Goal: Task Accomplishment & Management: Use online tool/utility

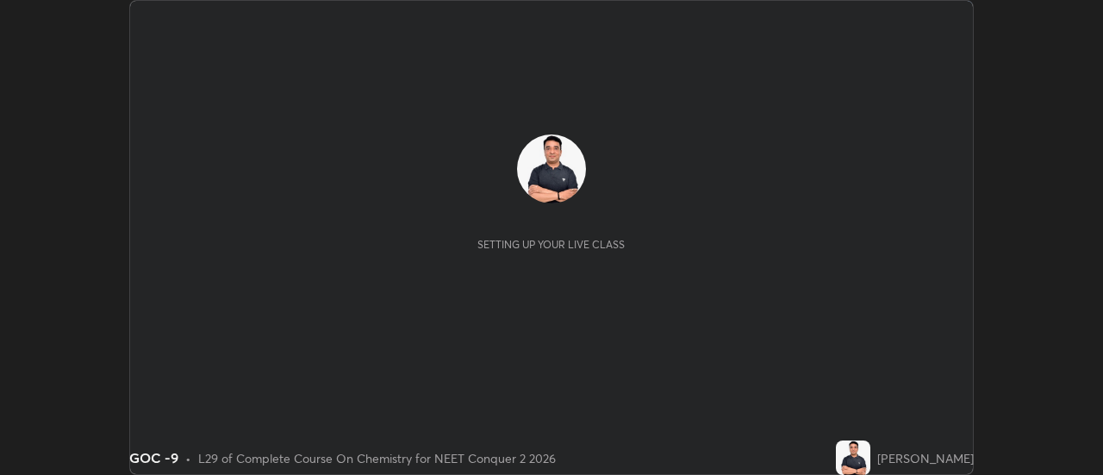
scroll to position [475, 1102]
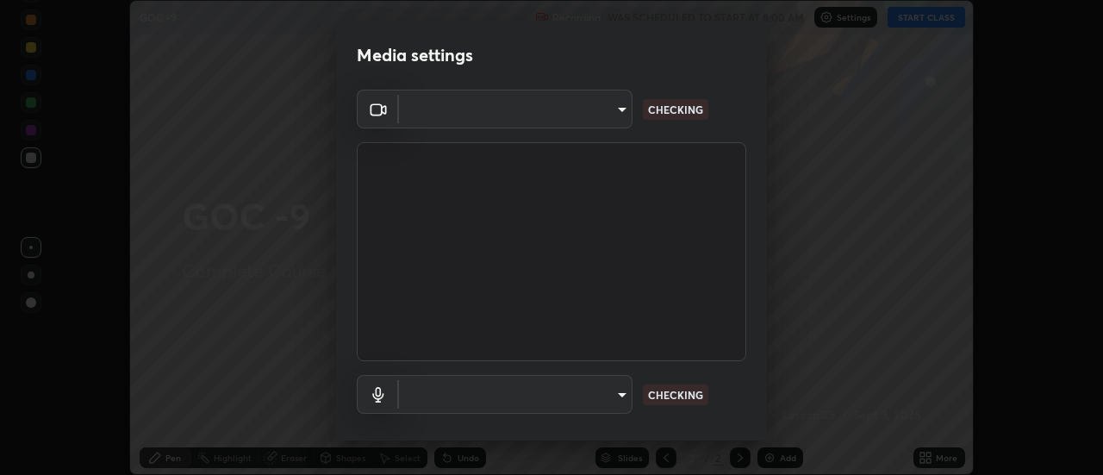
type input "b32c73f9f7383dfd5894755b812e900e91b535440668f828b547b286affdb2a7"
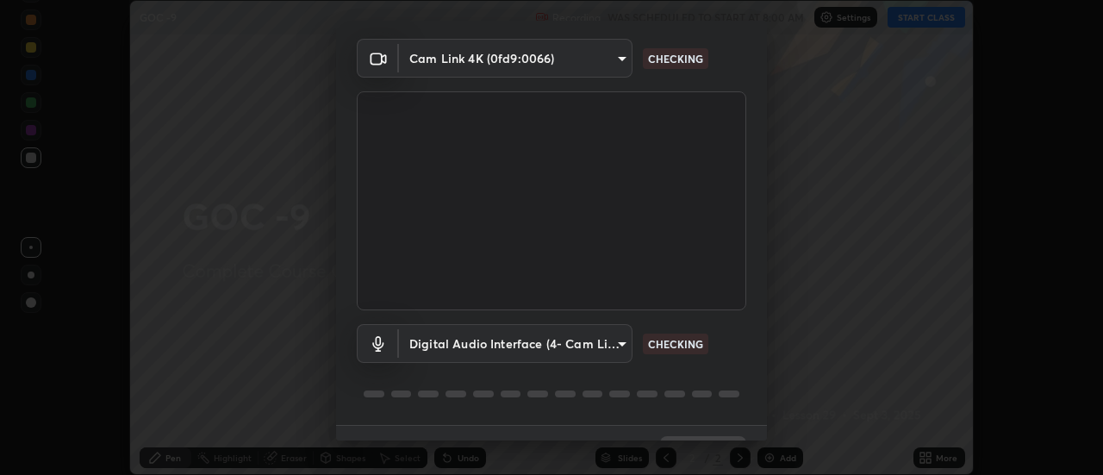
scroll to position [53, 0]
click at [600, 337] on body "Erase all GOC -9 Recording WAS SCHEDULED TO START AT 8:00 AM Settings START CLA…" at bounding box center [551, 237] width 1103 height 475
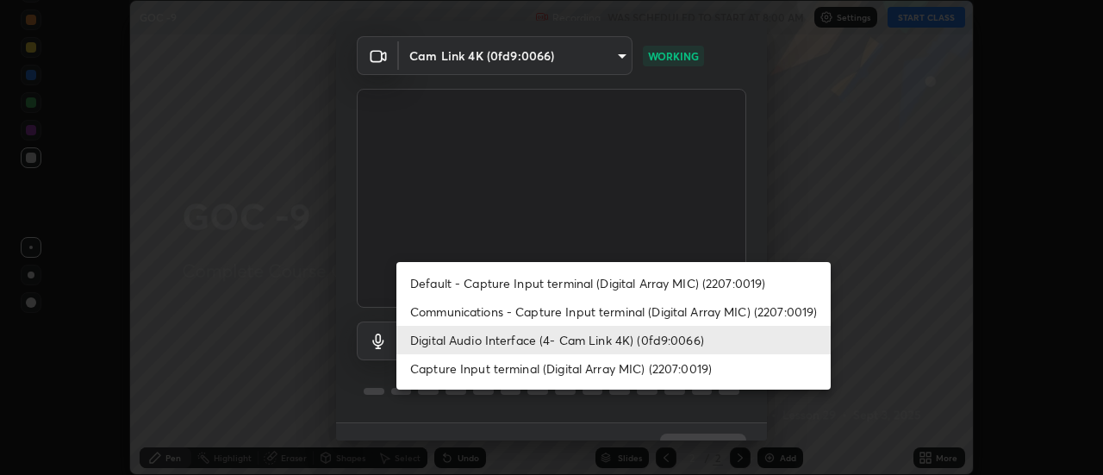
click at [682, 281] on li "Default - Capture Input terminal (Digital Array MIC) (2207:0019)" at bounding box center [613, 283] width 434 height 28
type input "default"
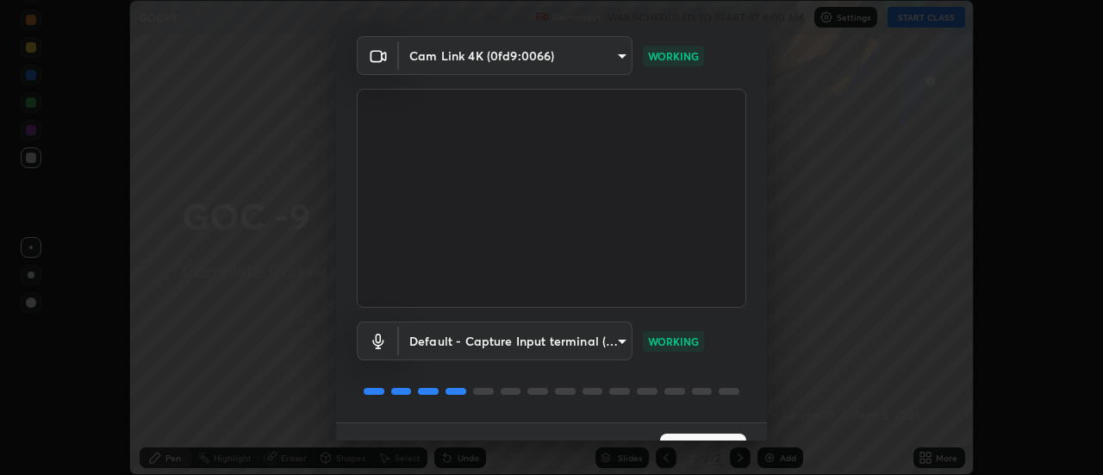
scroll to position [90, 0]
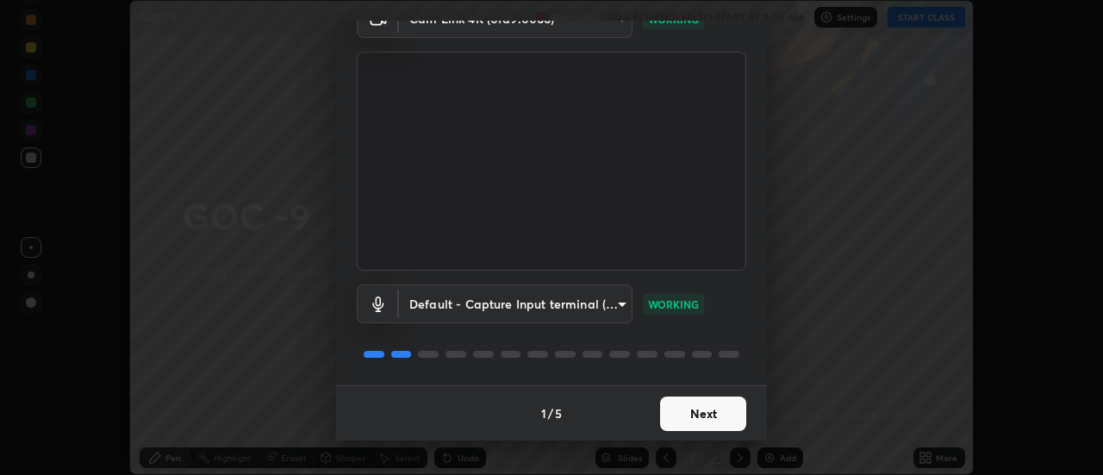
click at [691, 420] on button "Next" at bounding box center [703, 413] width 86 height 34
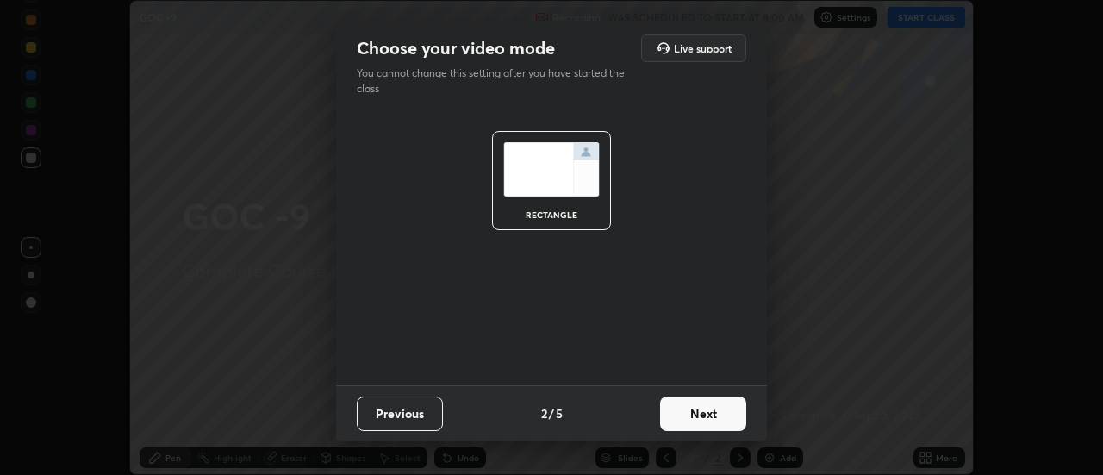
click at [703, 415] on button "Next" at bounding box center [703, 413] width 86 height 34
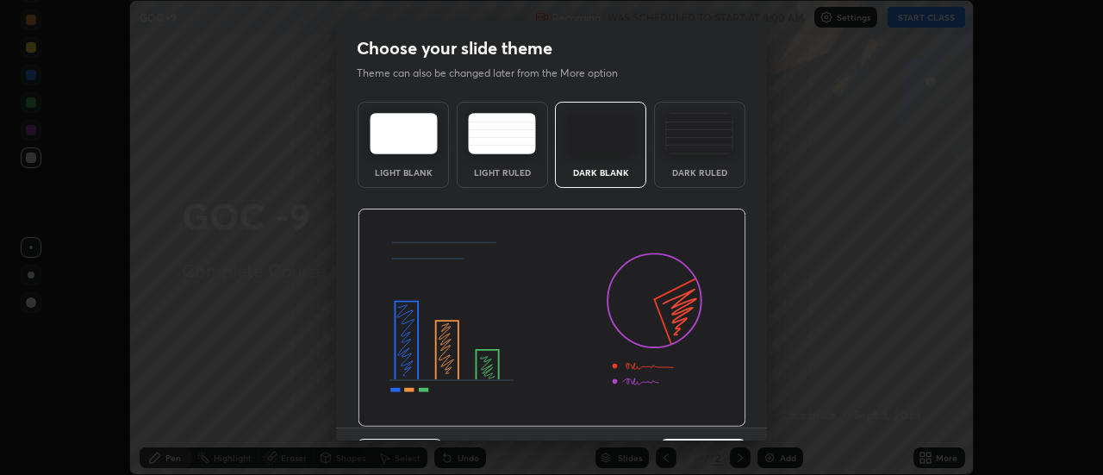
scroll to position [42, 0]
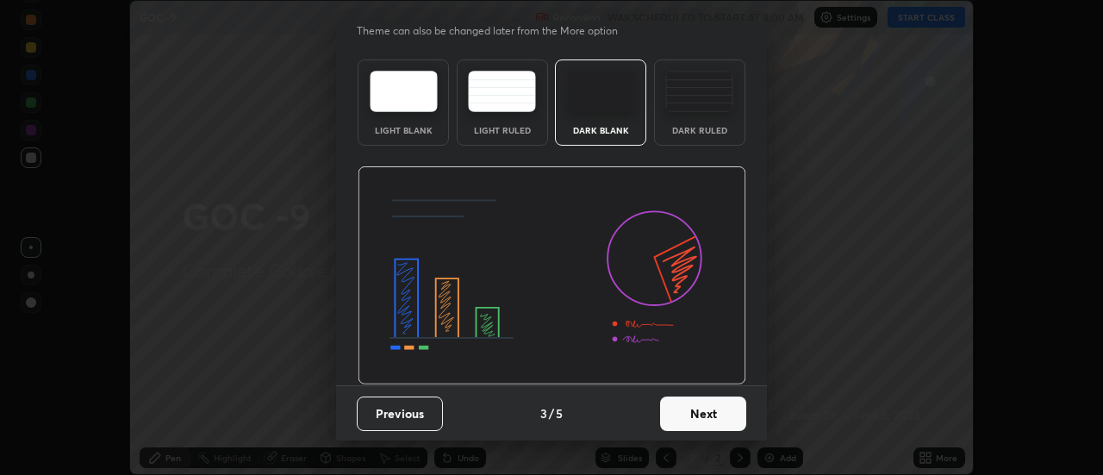
click at [703, 414] on button "Next" at bounding box center [703, 413] width 86 height 34
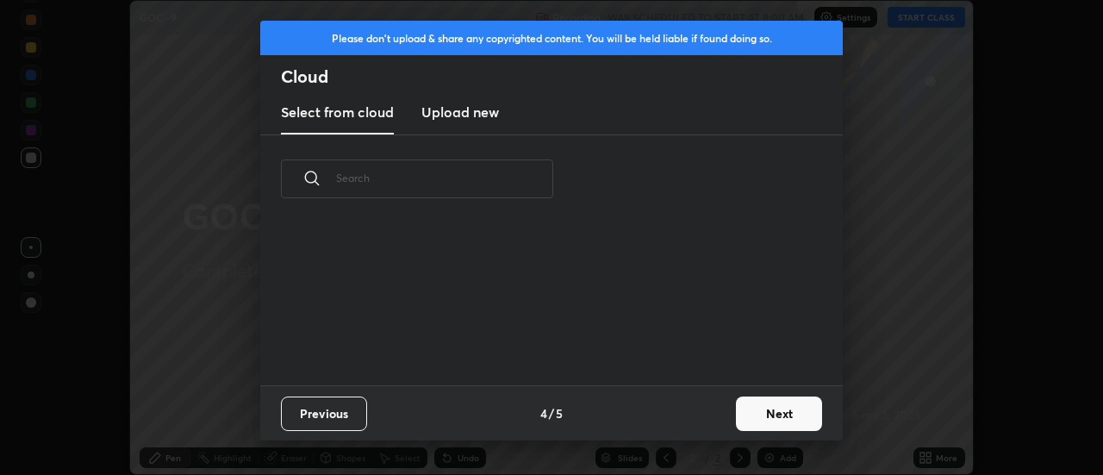
scroll to position [162, 553]
click at [769, 415] on button "Next" at bounding box center [779, 413] width 86 height 34
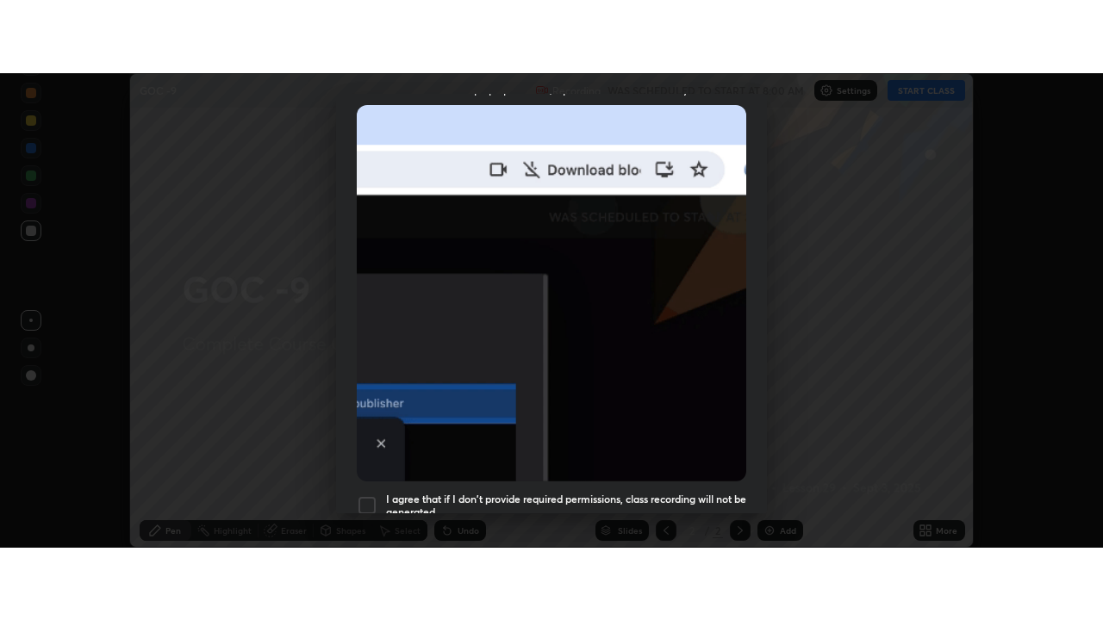
scroll to position [414, 0]
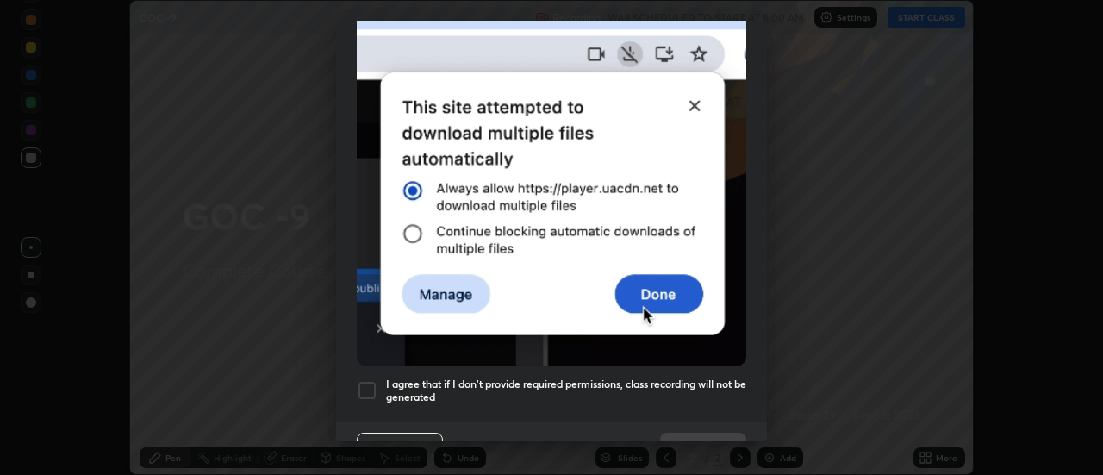
click at [369, 382] on div at bounding box center [367, 390] width 21 height 21
click at [696, 432] on button "Done" at bounding box center [703, 449] width 86 height 34
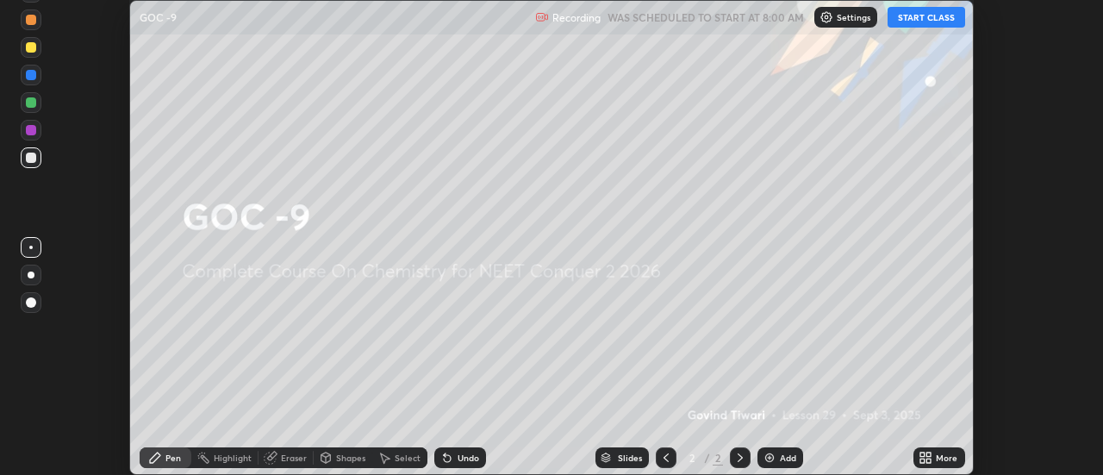
click at [924, 454] on icon at bounding box center [922, 454] width 4 height 4
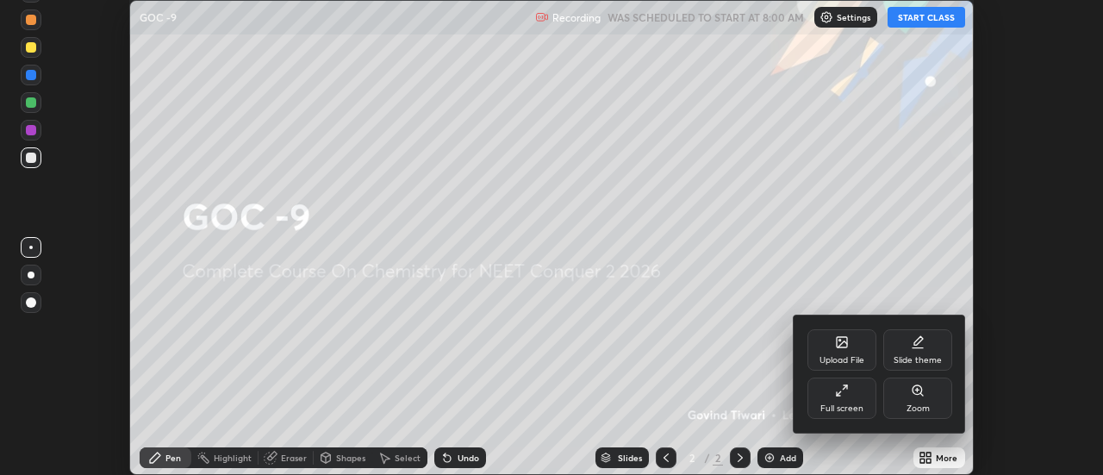
click at [844, 387] on icon at bounding box center [845, 387] width 4 height 4
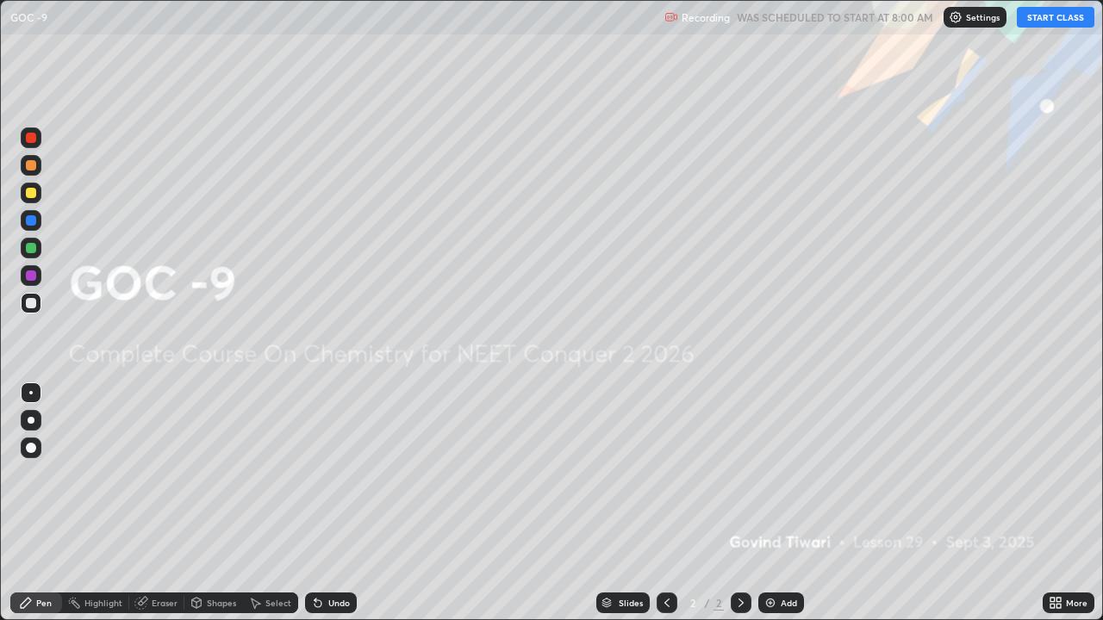
scroll to position [620, 1103]
click at [1055, 27] on button "START CLASS" at bounding box center [1056, 17] width 78 height 21
click at [774, 474] on img at bounding box center [770, 603] width 14 height 14
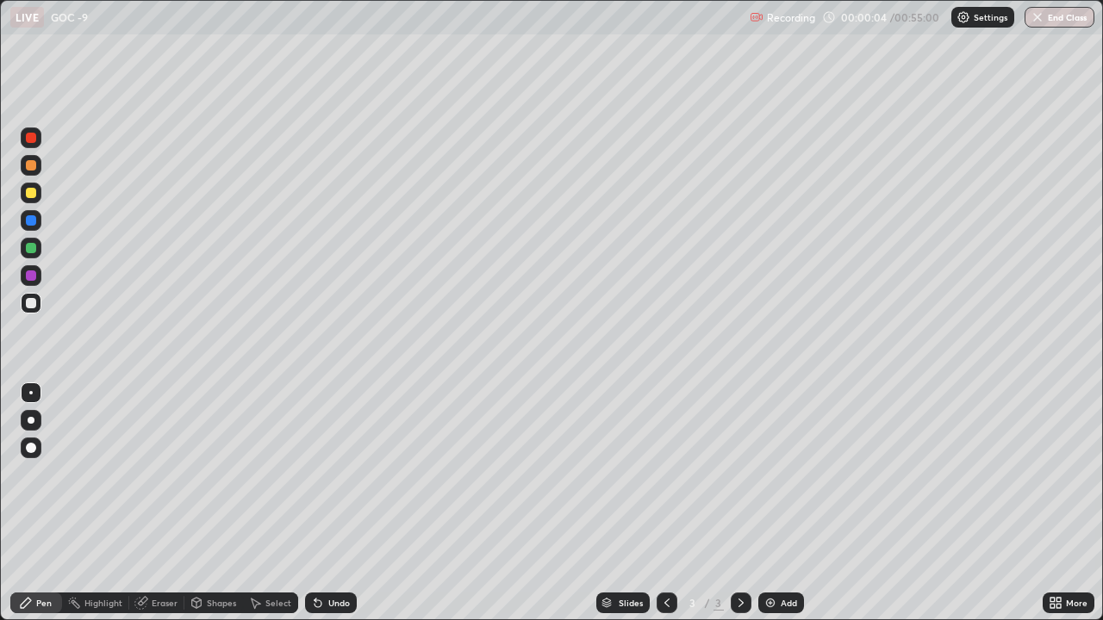
click at [31, 194] on div at bounding box center [31, 193] width 10 height 10
click at [31, 420] on div at bounding box center [31, 420] width 7 height 7
click at [38, 302] on div at bounding box center [31, 303] width 21 height 21
click at [34, 195] on div at bounding box center [31, 193] width 10 height 10
click at [26, 308] on div at bounding box center [31, 303] width 21 height 21
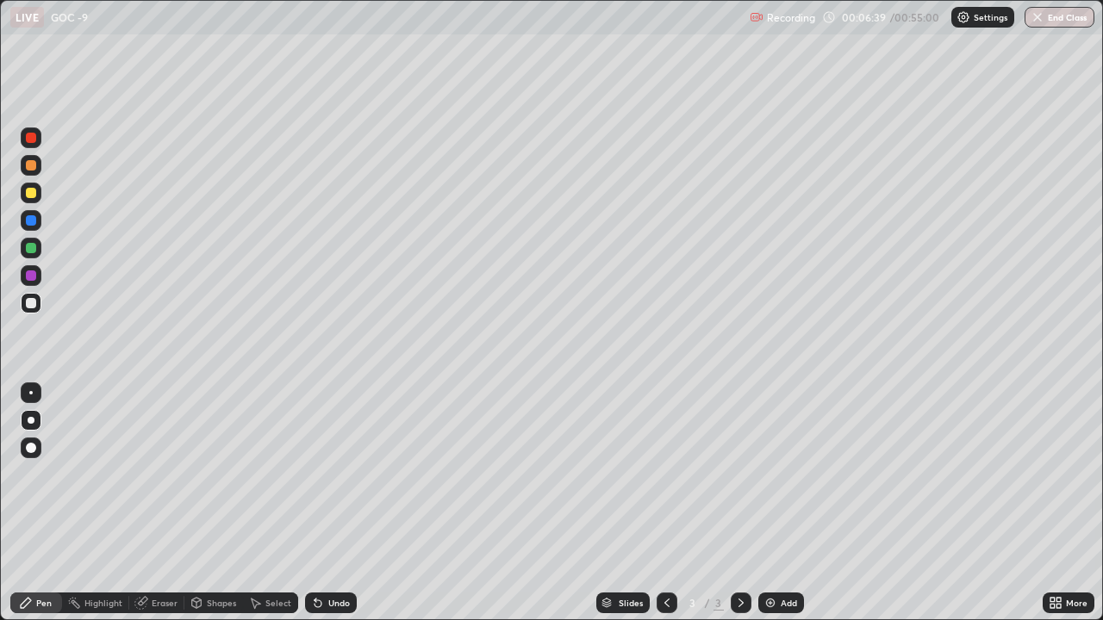
click at [31, 194] on div at bounding box center [31, 193] width 10 height 10
click at [765, 474] on img at bounding box center [770, 603] width 14 height 14
click at [30, 305] on div at bounding box center [31, 303] width 10 height 10
click at [665, 474] on icon at bounding box center [667, 603] width 14 height 14
click at [741, 474] on icon at bounding box center [740, 603] width 5 height 9
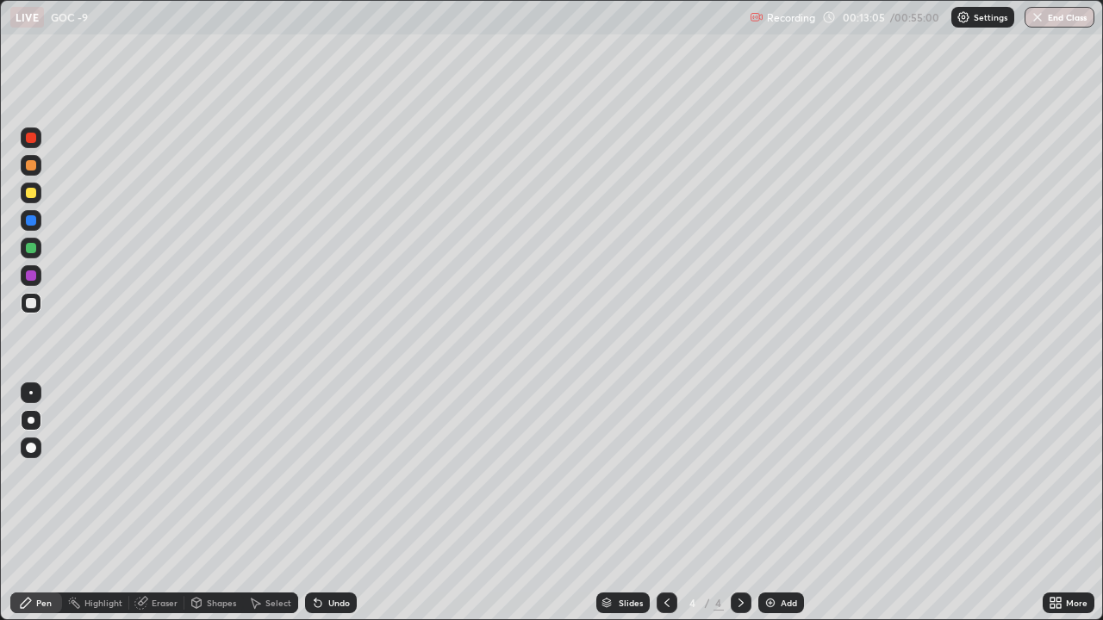
click at [35, 250] on div at bounding box center [31, 248] width 10 height 10
click at [35, 305] on div at bounding box center [31, 303] width 10 height 10
click at [33, 197] on div at bounding box center [31, 193] width 10 height 10
click at [31, 393] on div at bounding box center [30, 392] width 3 height 3
click at [40, 304] on div at bounding box center [31, 303] width 21 height 21
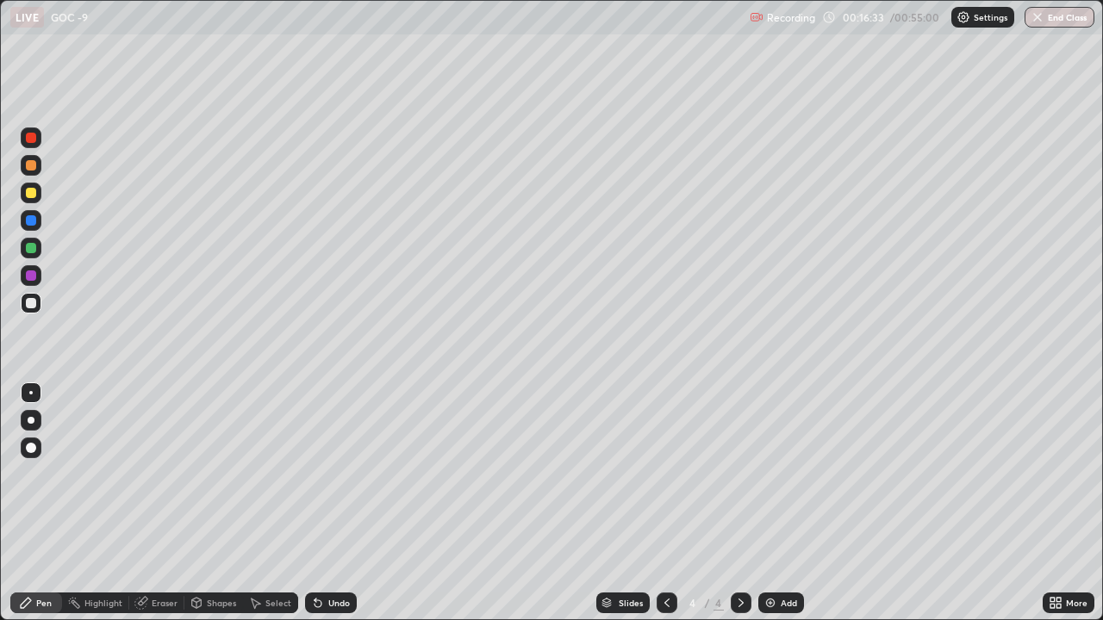
click at [159, 474] on div "Eraser" at bounding box center [165, 603] width 26 height 9
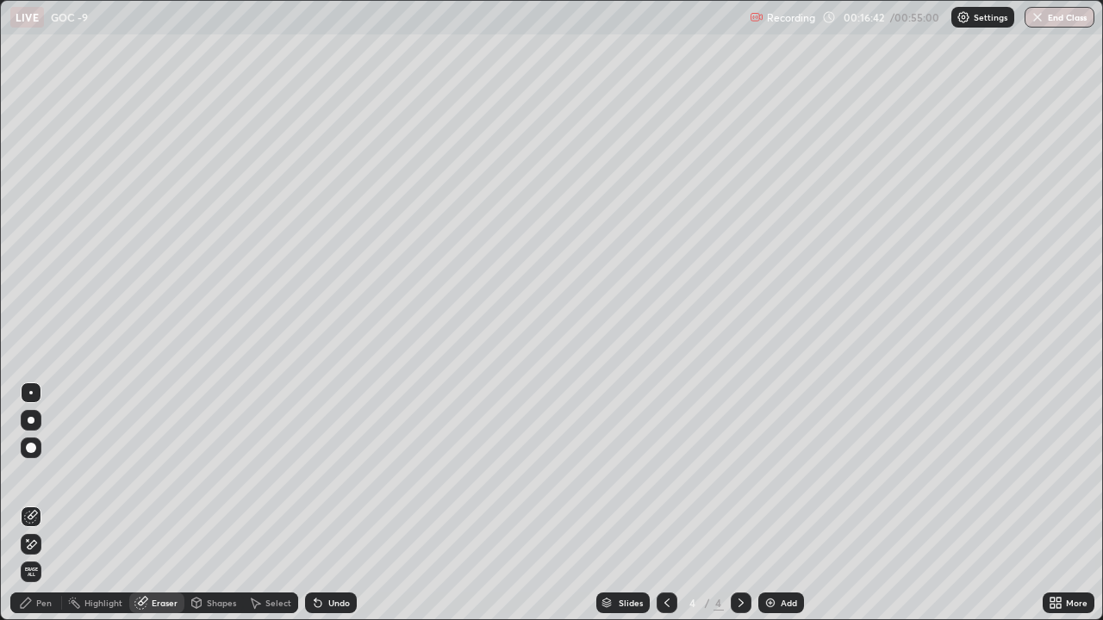
click at [35, 474] on div "Pen" at bounding box center [36, 603] width 52 height 21
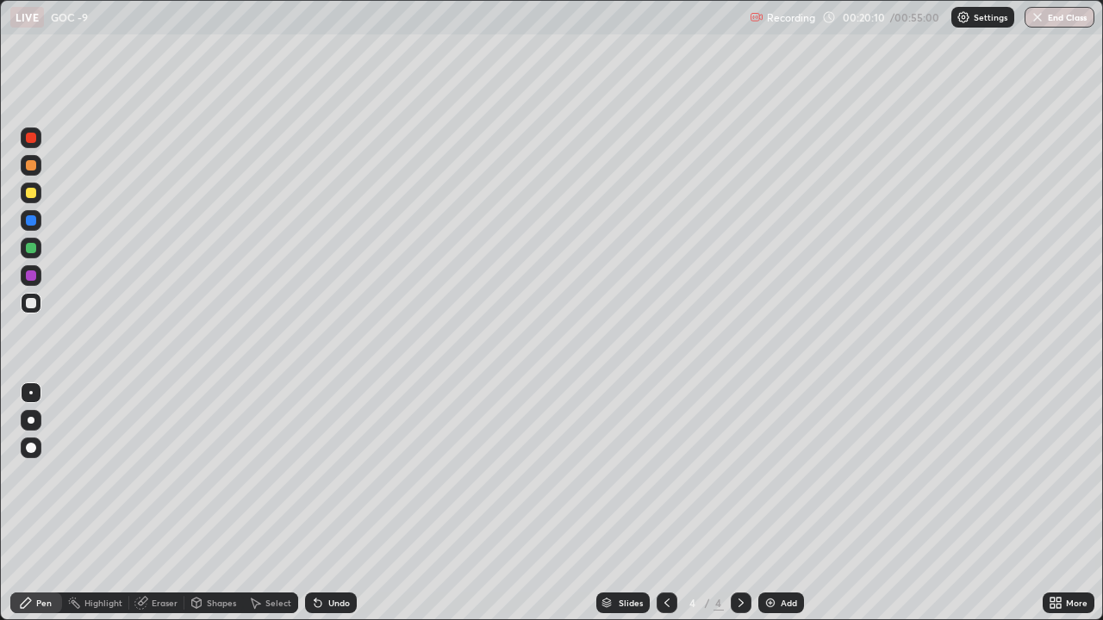
click at [766, 474] on img at bounding box center [770, 603] width 14 height 14
click at [29, 196] on div at bounding box center [31, 193] width 10 height 10
click at [33, 448] on div at bounding box center [31, 448] width 10 height 10
click at [38, 308] on div at bounding box center [31, 303] width 21 height 21
click at [31, 393] on div at bounding box center [30, 392] width 3 height 3
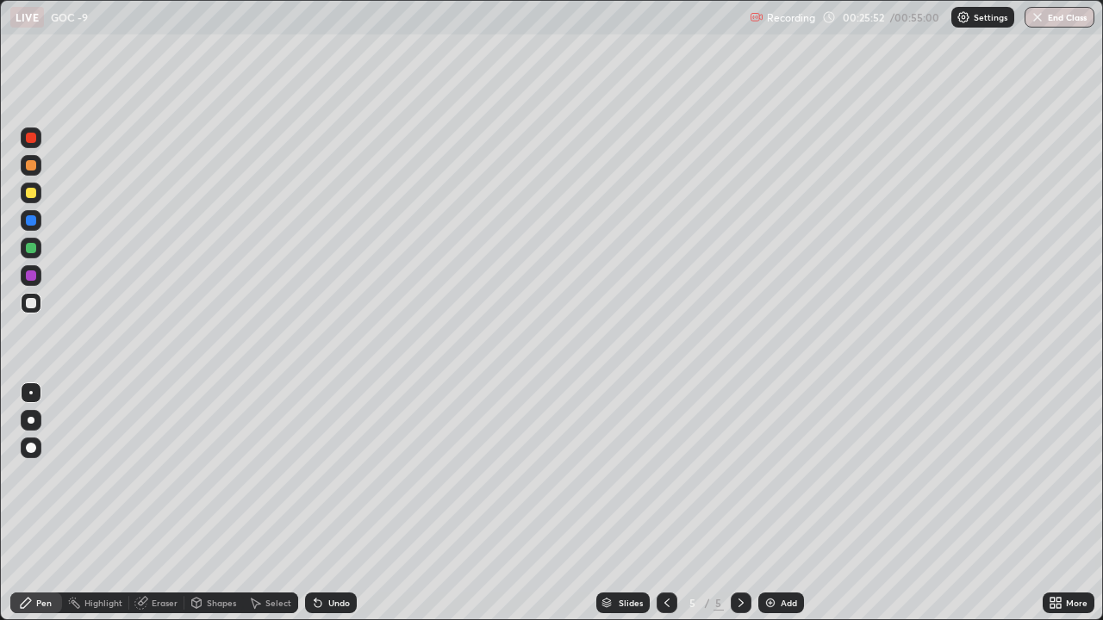
click at [31, 447] on div at bounding box center [31, 448] width 10 height 10
click at [32, 252] on div at bounding box center [31, 248] width 10 height 10
click at [31, 393] on div at bounding box center [30, 392] width 3 height 3
click at [29, 313] on div at bounding box center [31, 303] width 21 height 21
click at [150, 474] on div "Eraser" at bounding box center [156, 603] width 55 height 21
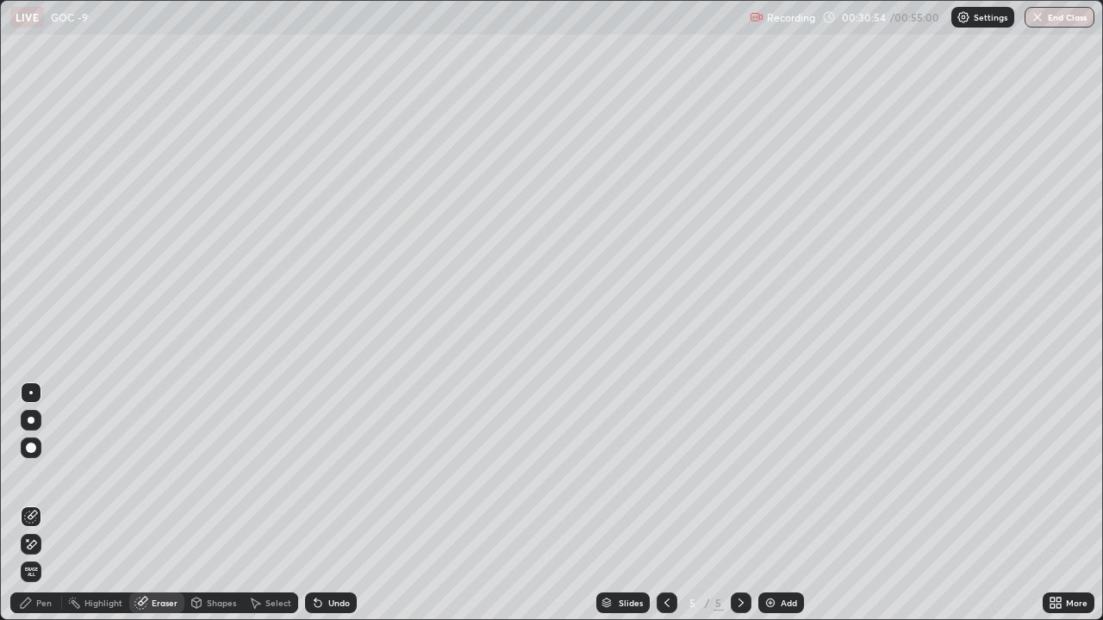
click at [29, 474] on icon at bounding box center [32, 544] width 9 height 9
click at [29, 474] on icon at bounding box center [26, 603] width 10 height 10
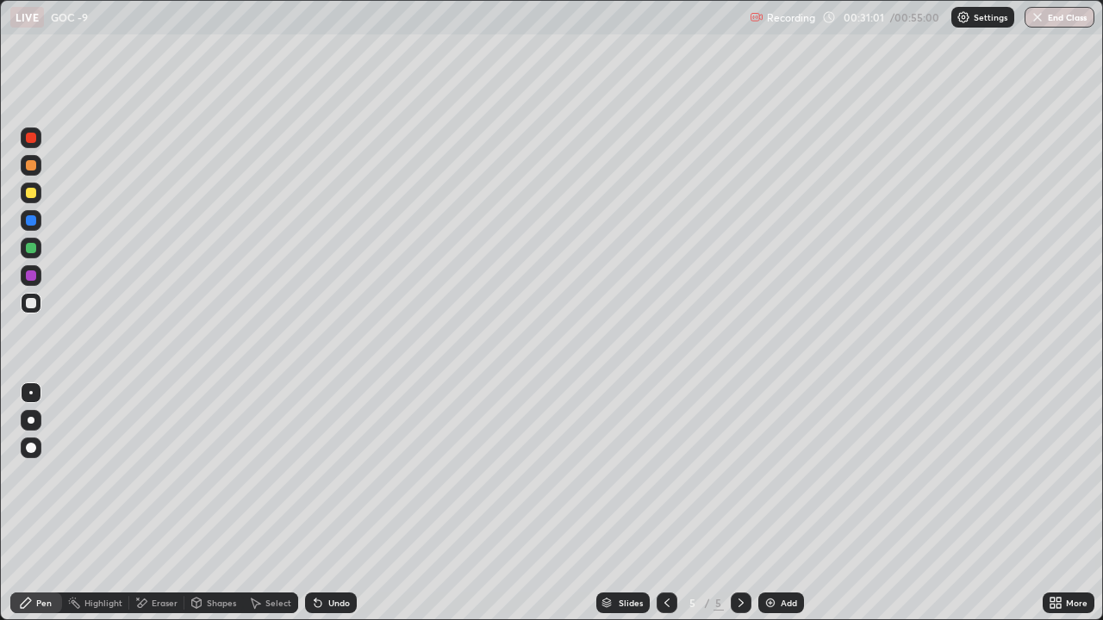
click at [32, 421] on div at bounding box center [31, 420] width 7 height 7
click at [152, 474] on div "Eraser" at bounding box center [165, 603] width 26 height 9
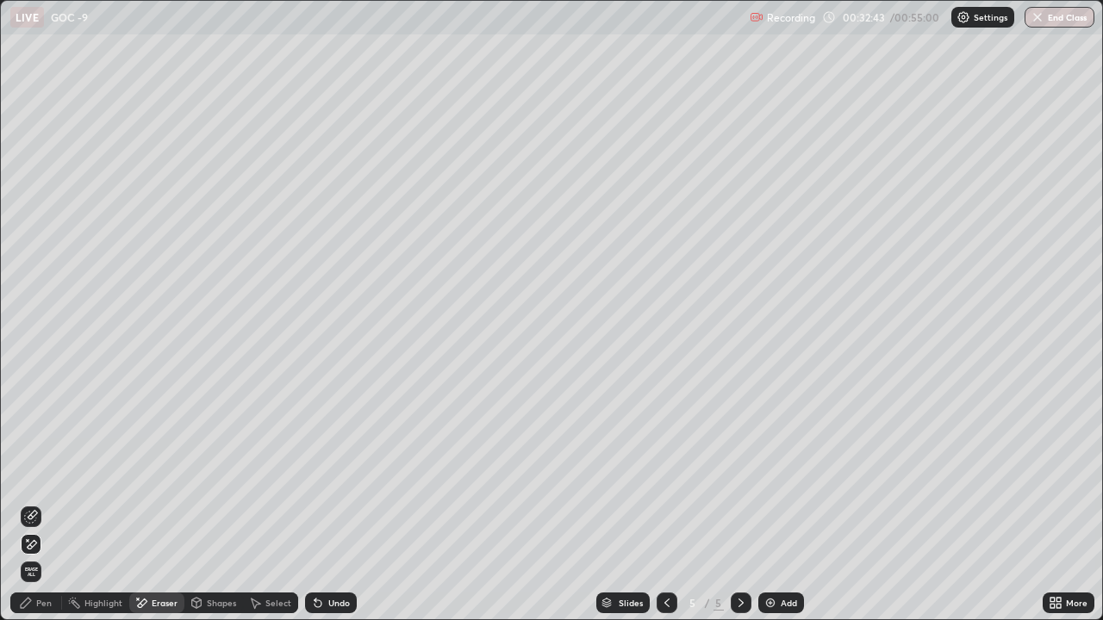
click at [33, 474] on div "Pen" at bounding box center [36, 603] width 52 height 21
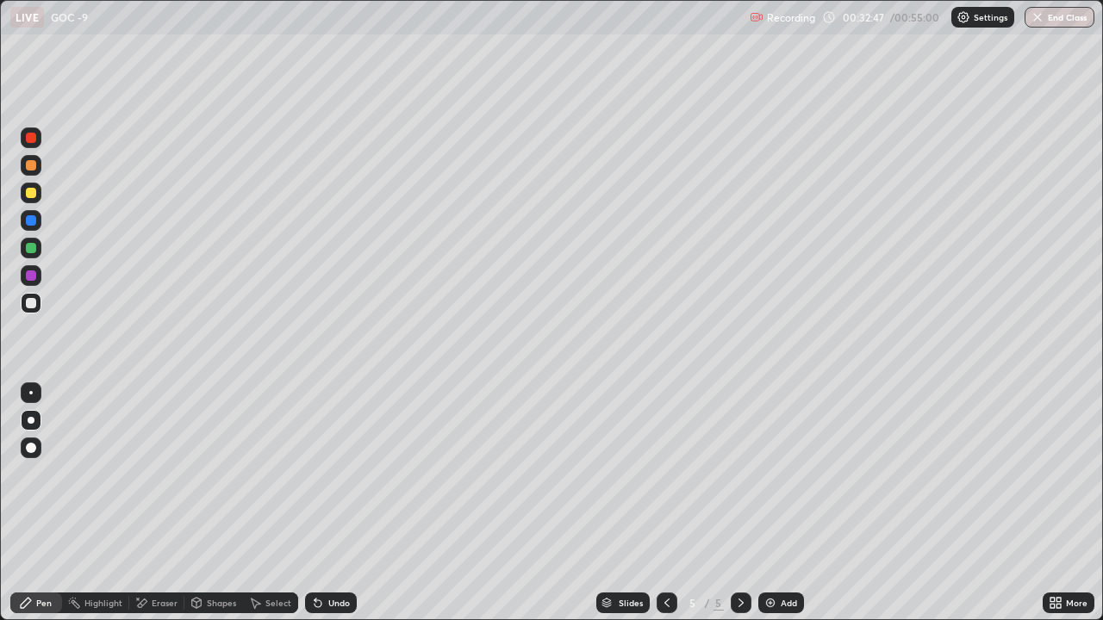
click at [159, 474] on div "Eraser" at bounding box center [165, 603] width 26 height 9
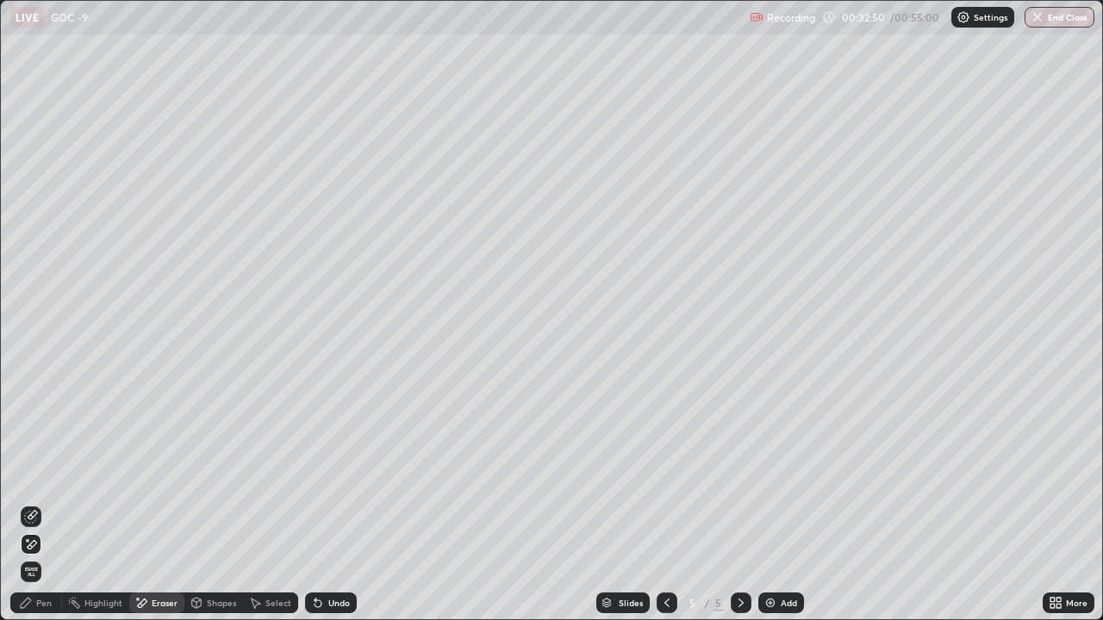
click at [764, 474] on img at bounding box center [770, 603] width 14 height 14
click at [33, 474] on div "Pen" at bounding box center [36, 603] width 52 height 21
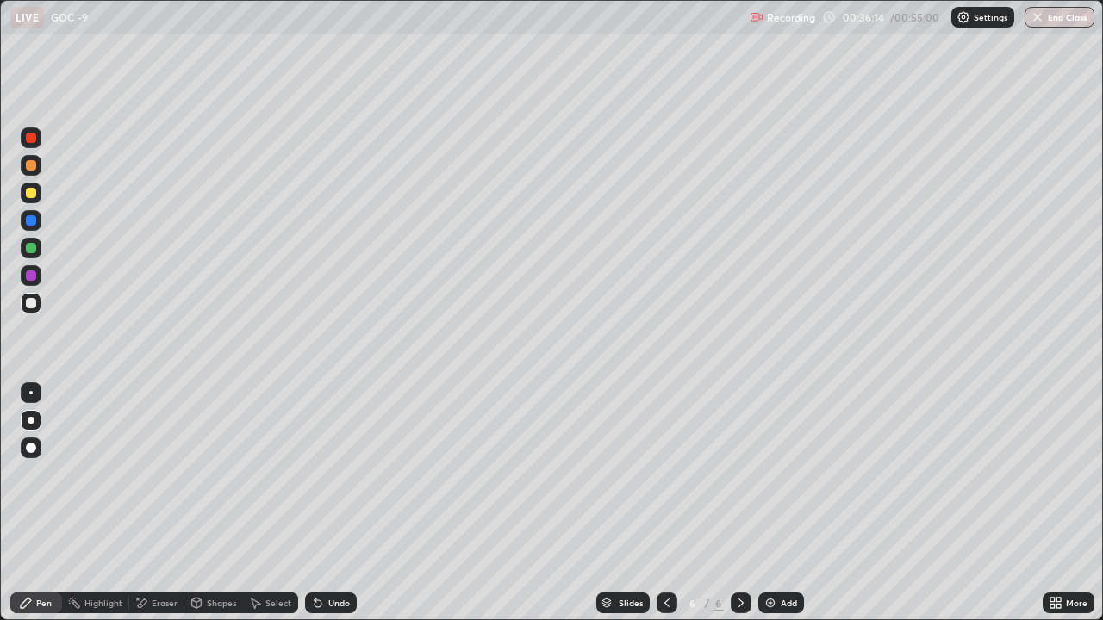
click at [32, 200] on div at bounding box center [31, 193] width 21 height 21
click at [39, 308] on div at bounding box center [31, 303] width 21 height 21
click at [28, 193] on div at bounding box center [31, 193] width 10 height 10
click at [738, 474] on icon at bounding box center [740, 603] width 5 height 9
click at [772, 474] on img at bounding box center [770, 603] width 14 height 14
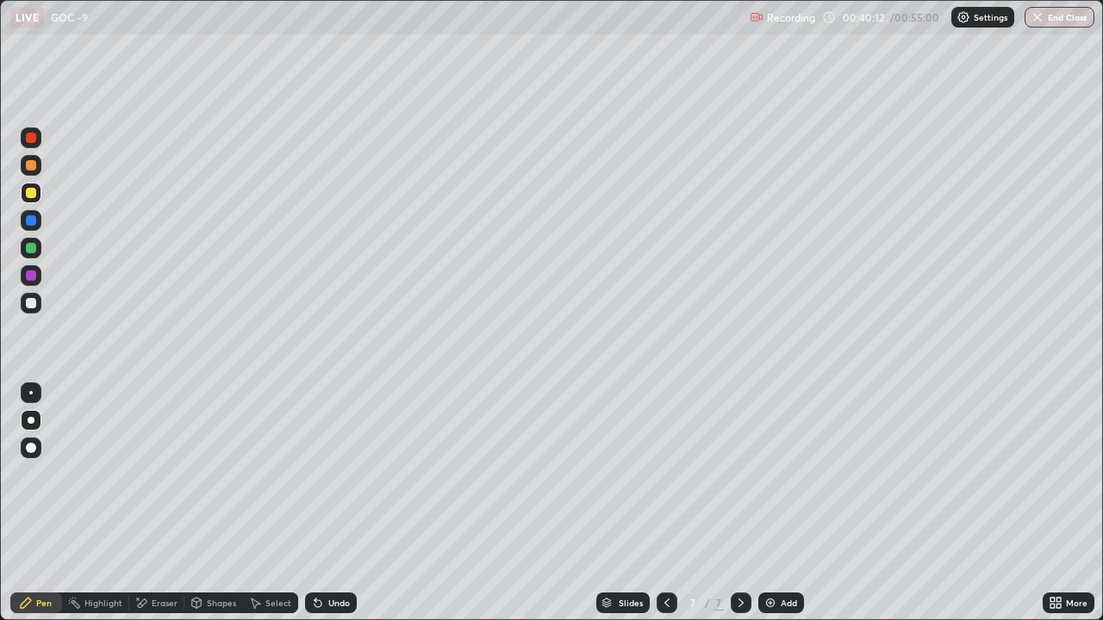
click at [38, 308] on div at bounding box center [31, 303] width 21 height 21
click at [36, 202] on div at bounding box center [31, 193] width 21 height 21
click at [739, 474] on icon at bounding box center [741, 603] width 14 height 14
click at [768, 474] on img at bounding box center [770, 603] width 14 height 14
click at [32, 451] on div at bounding box center [31, 448] width 10 height 10
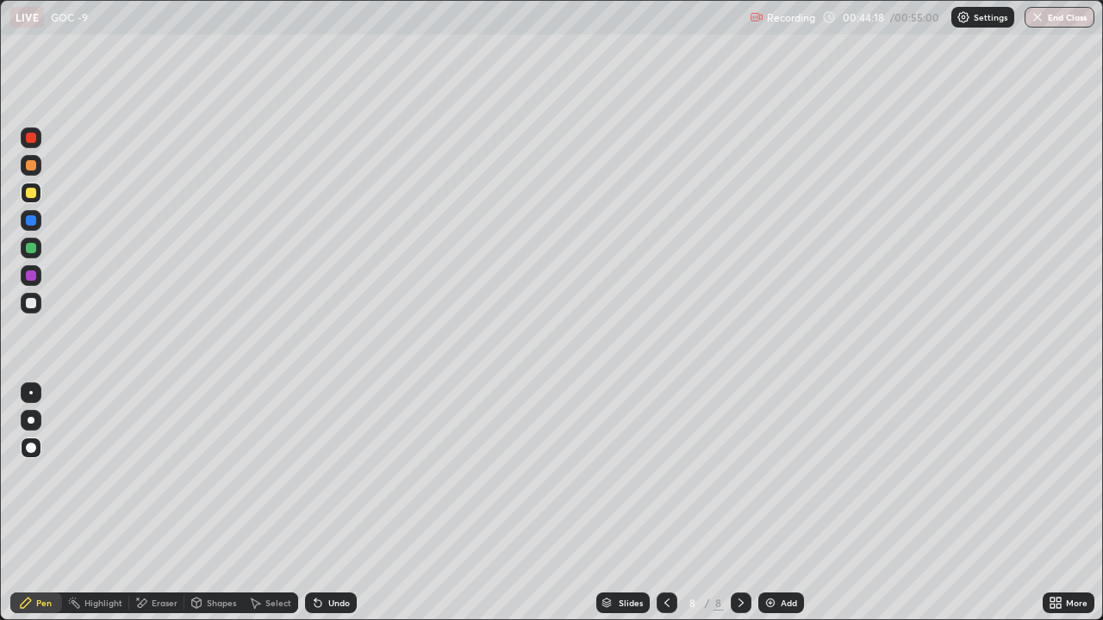
click at [27, 305] on div at bounding box center [31, 303] width 10 height 10
click at [32, 303] on div at bounding box center [31, 303] width 10 height 10
click at [160, 474] on div "Eraser" at bounding box center [165, 603] width 26 height 9
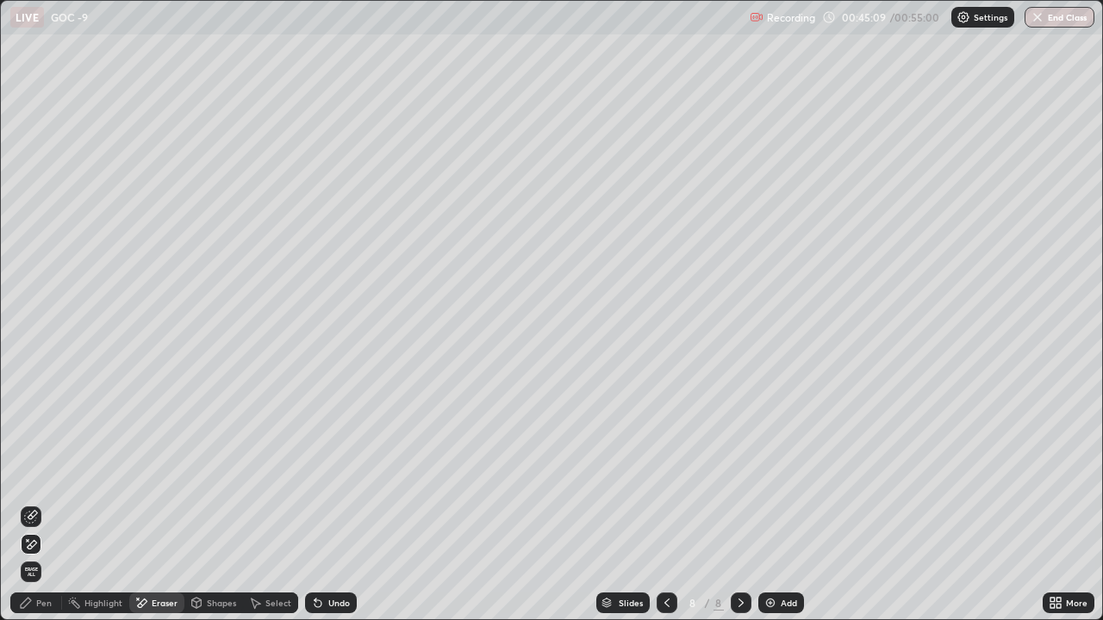
click at [38, 474] on div "Pen" at bounding box center [36, 603] width 52 height 21
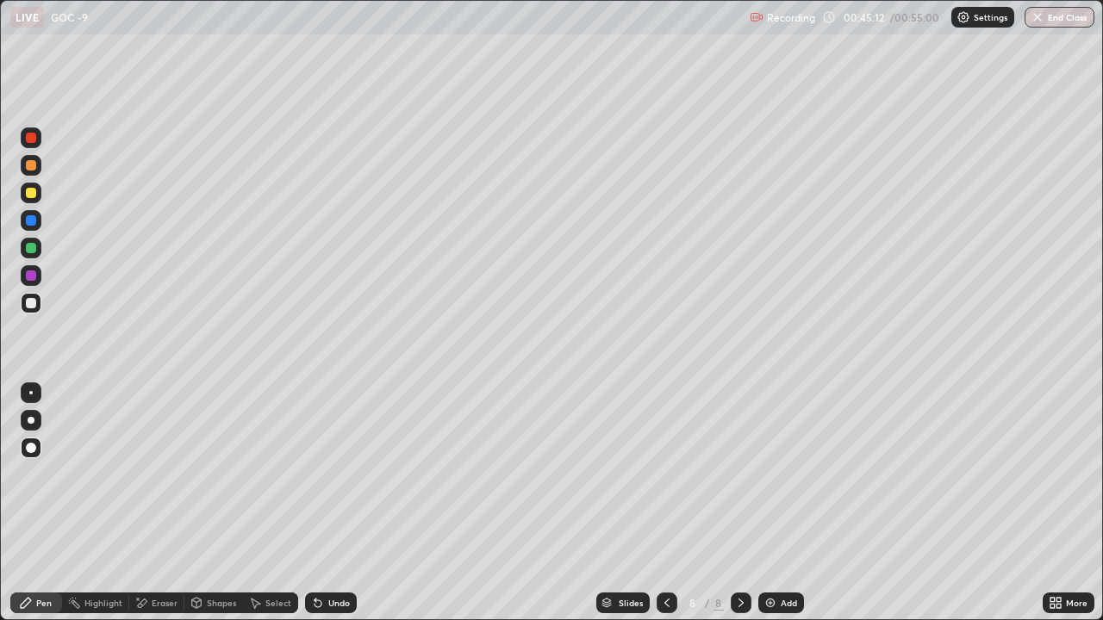
click at [32, 384] on div at bounding box center [31, 393] width 21 height 21
click at [30, 422] on div at bounding box center [31, 420] width 7 height 7
click at [40, 195] on div at bounding box center [31, 193] width 21 height 21
click at [35, 310] on div at bounding box center [31, 303] width 21 height 21
click at [33, 252] on div at bounding box center [31, 248] width 10 height 10
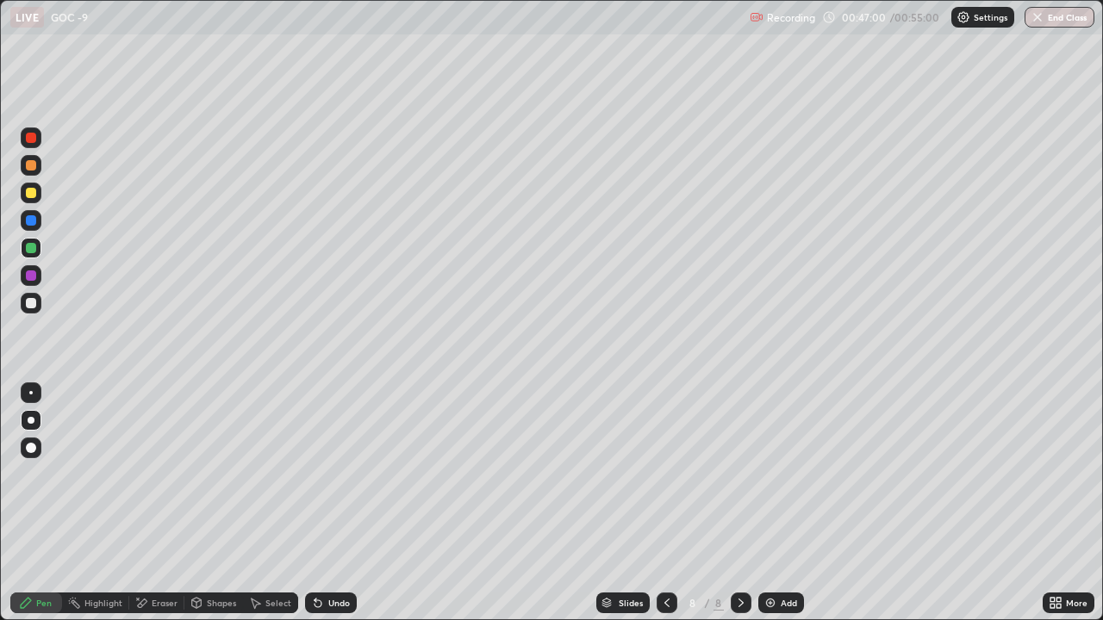
click at [30, 399] on div at bounding box center [31, 393] width 21 height 21
click at [31, 420] on div at bounding box center [31, 420] width 7 height 7
click at [31, 196] on div at bounding box center [31, 193] width 10 height 10
click at [27, 312] on div at bounding box center [31, 303] width 21 height 21
click at [23, 444] on div at bounding box center [31, 448] width 21 height 21
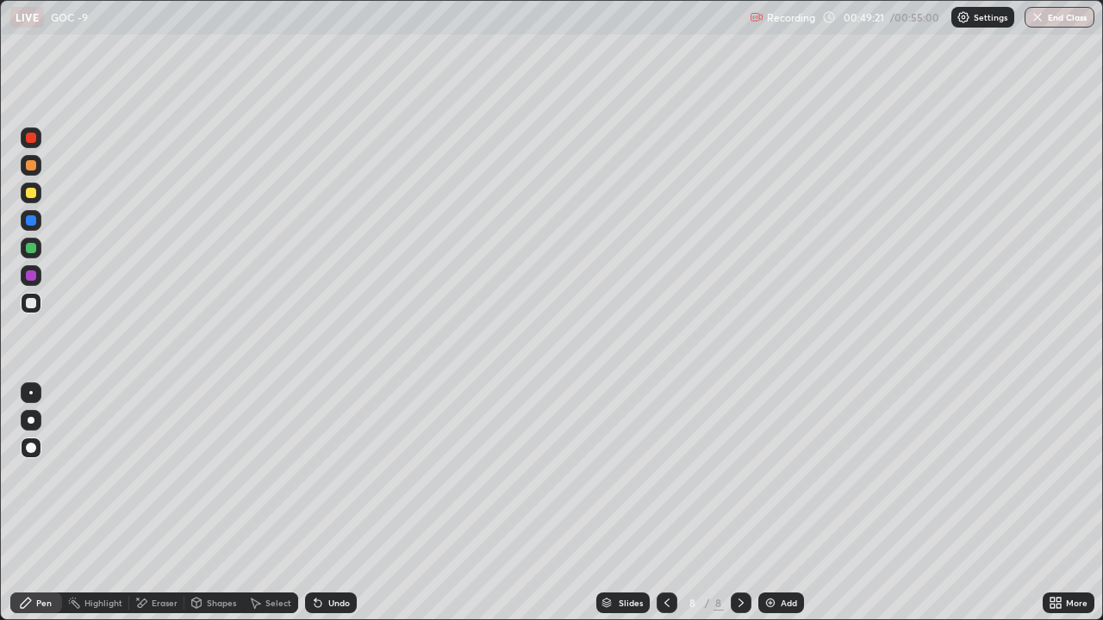
click at [771, 474] on img at bounding box center [770, 603] width 14 height 14
click at [667, 474] on icon at bounding box center [667, 603] width 14 height 14
click at [31, 393] on div at bounding box center [30, 392] width 3 height 3
click at [773, 474] on img at bounding box center [770, 603] width 14 height 14
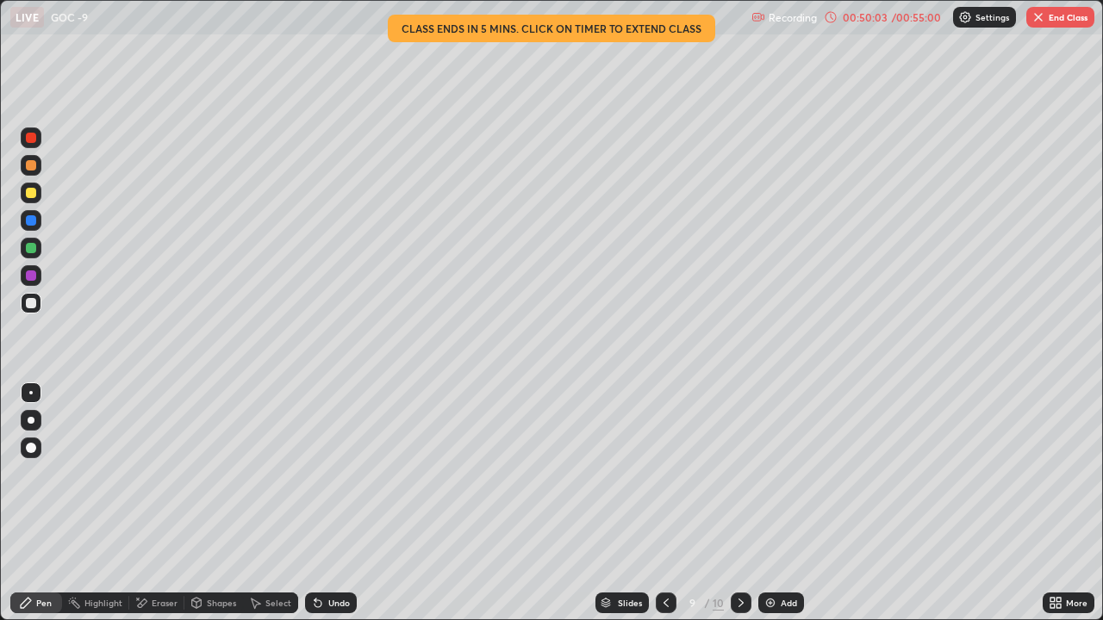
click at [33, 195] on div at bounding box center [31, 193] width 10 height 10
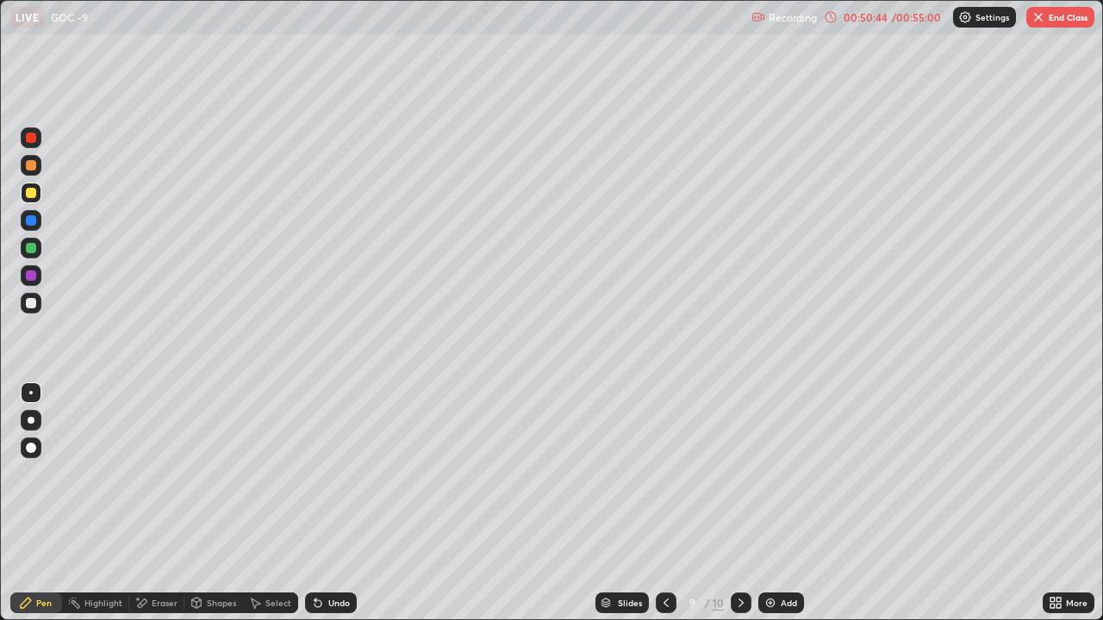
click at [32, 303] on div at bounding box center [31, 303] width 10 height 10
click at [157, 474] on div "Eraser" at bounding box center [165, 603] width 26 height 9
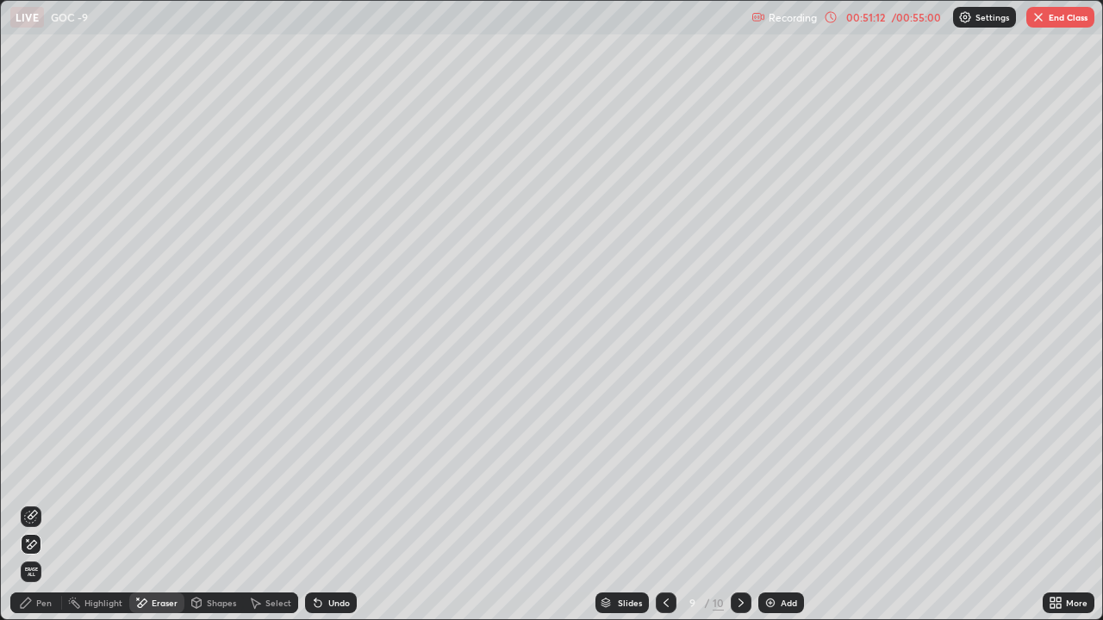
click at [34, 474] on div "Pen" at bounding box center [36, 603] width 52 height 21
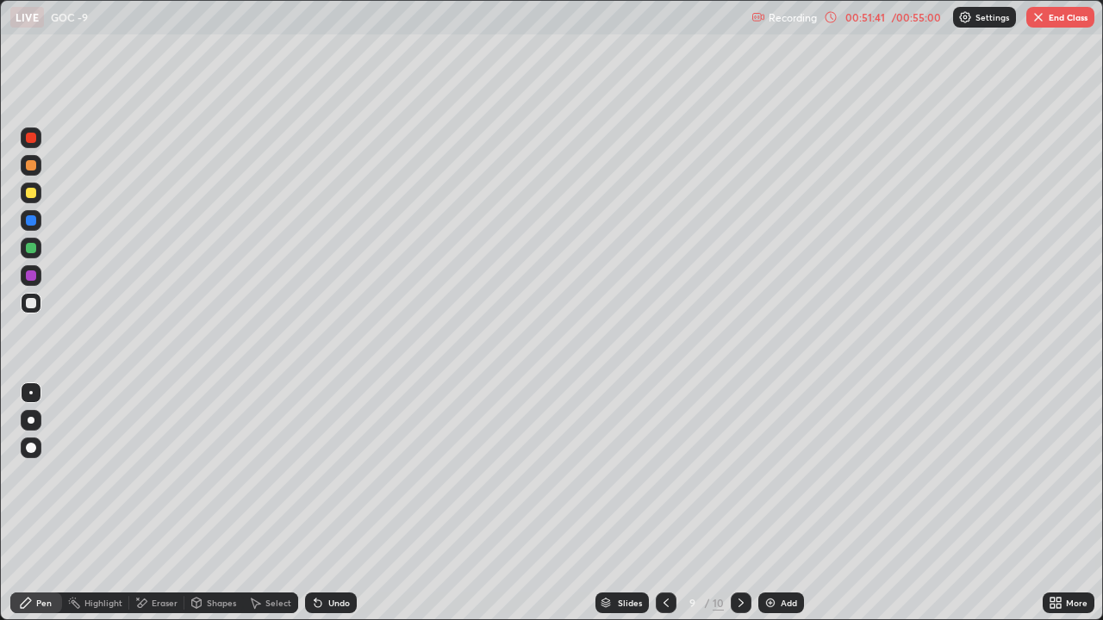
click at [161, 474] on div "Eraser" at bounding box center [165, 603] width 26 height 9
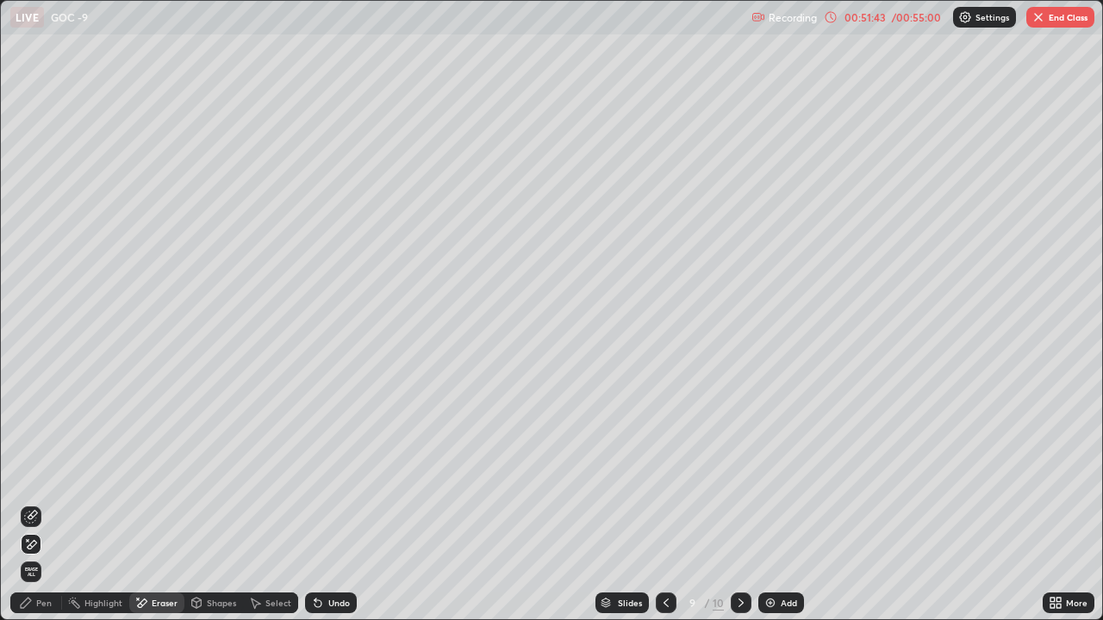
click at [32, 474] on div "Pen" at bounding box center [36, 603] width 52 height 21
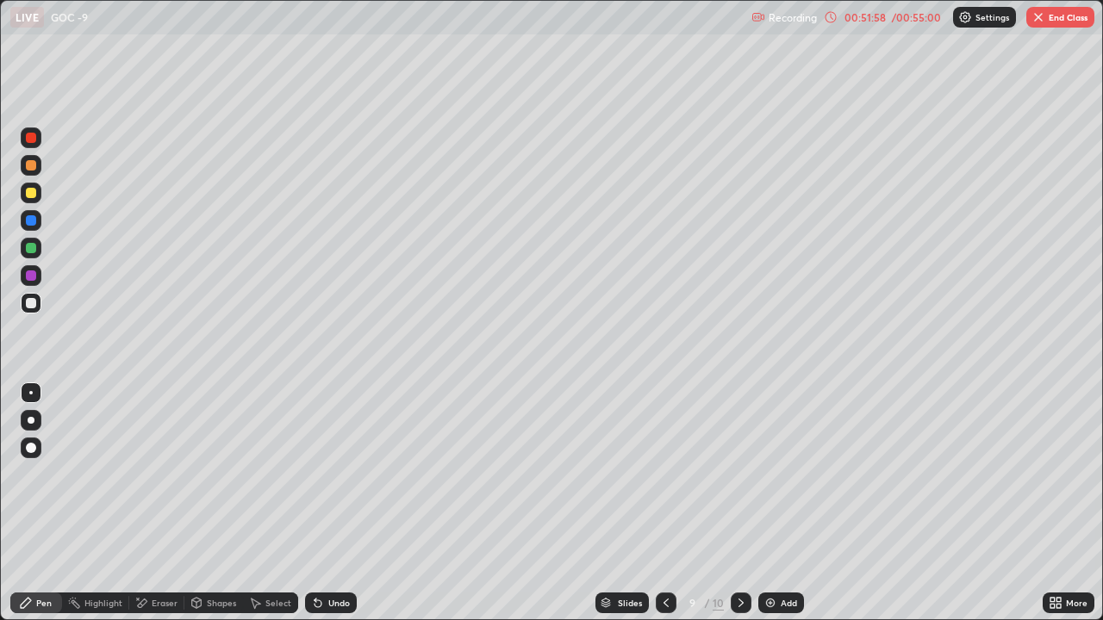
click at [666, 474] on icon at bounding box center [665, 603] width 5 height 9
click at [743, 474] on icon at bounding box center [741, 603] width 14 height 14
click at [739, 474] on icon at bounding box center [741, 603] width 14 height 14
click at [672, 474] on div at bounding box center [666, 603] width 21 height 21
click at [669, 474] on icon at bounding box center [666, 603] width 14 height 14
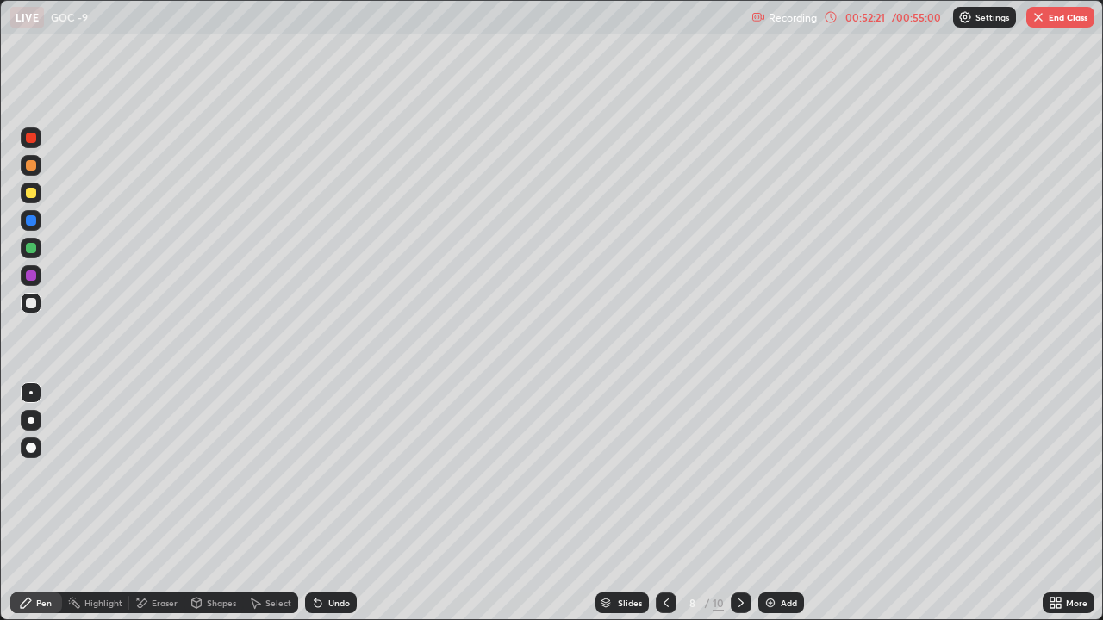
click at [739, 474] on icon at bounding box center [741, 603] width 14 height 14
click at [33, 189] on div at bounding box center [31, 193] width 10 height 10
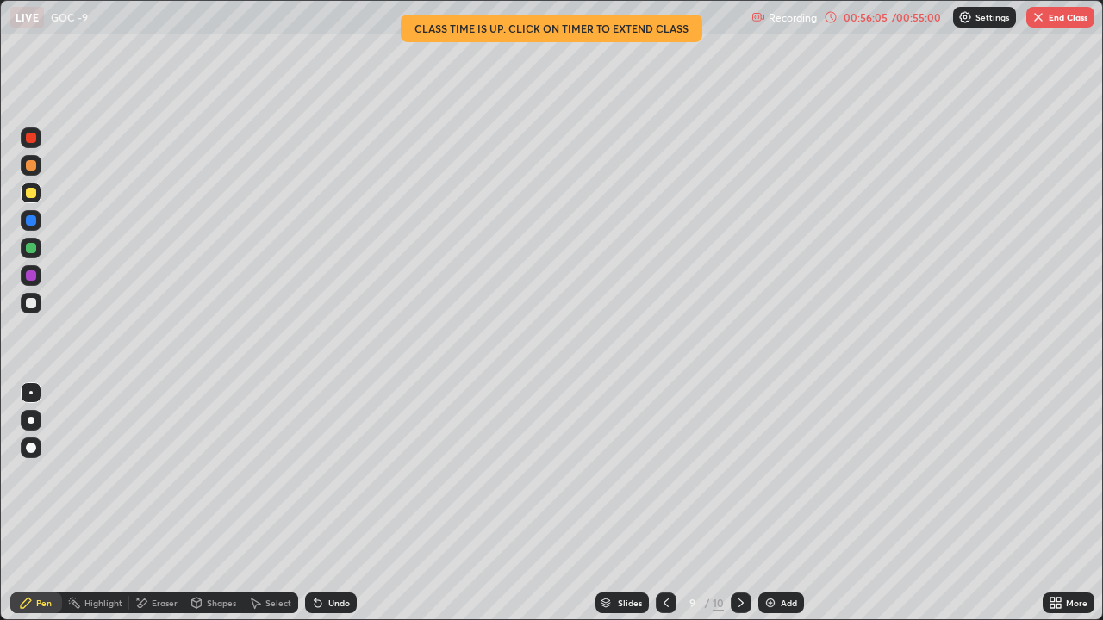
click at [34, 299] on div at bounding box center [31, 303] width 10 height 10
click at [781, 474] on div "Add" at bounding box center [781, 603] width 46 height 21
click at [28, 193] on div at bounding box center [31, 193] width 10 height 10
click at [34, 422] on div at bounding box center [31, 420] width 7 height 7
click at [1055, 22] on button "End Class" at bounding box center [1060, 17] width 68 height 21
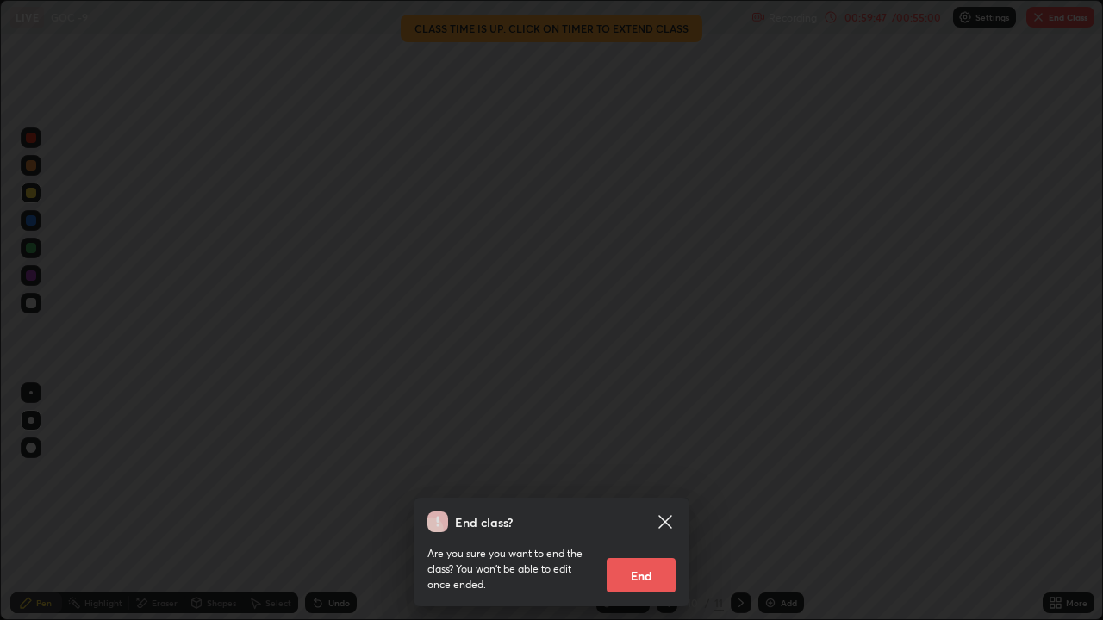
click at [631, 474] on button "End" at bounding box center [641, 575] width 69 height 34
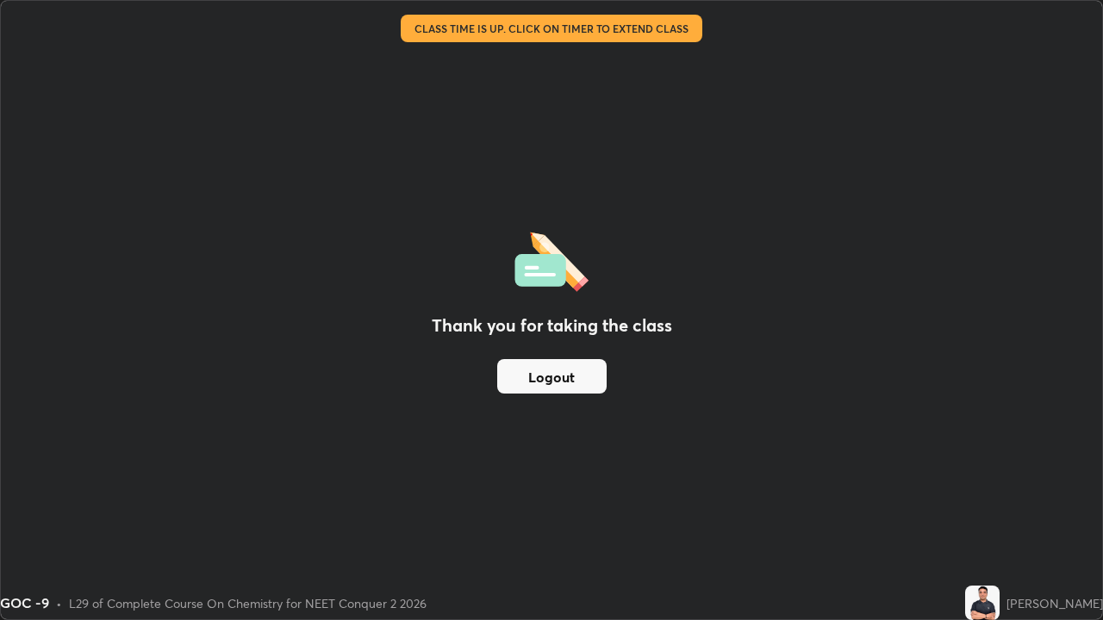
click at [556, 374] on button "Logout" at bounding box center [551, 376] width 109 height 34
click at [551, 382] on button "Logout" at bounding box center [551, 376] width 109 height 34
